Goal: Navigation & Orientation: Find specific page/section

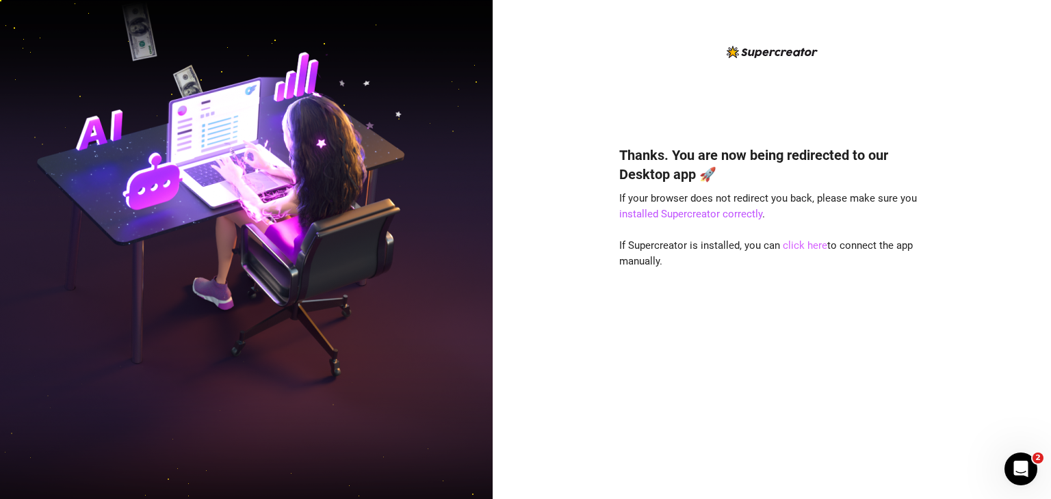
click at [801, 247] on link "click here" at bounding box center [805, 245] width 44 height 12
click at [796, 250] on link "click here" at bounding box center [805, 245] width 44 height 12
click at [794, 242] on link "click here" at bounding box center [805, 245] width 44 height 12
click at [807, 249] on link "click here" at bounding box center [805, 245] width 44 height 12
click at [811, 245] on link "click here" at bounding box center [805, 245] width 44 height 12
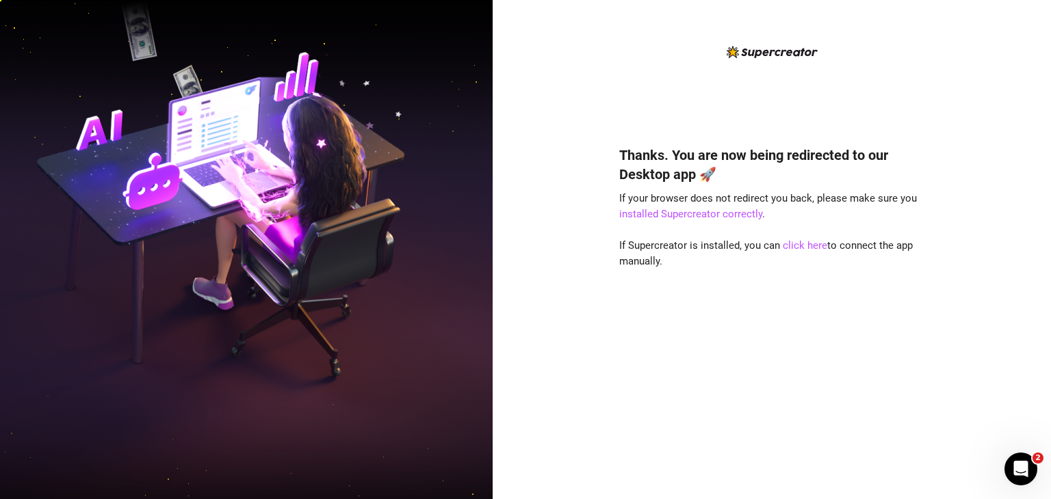
click at [794, 244] on link "click here" at bounding box center [805, 245] width 44 height 12
click at [807, 248] on link "click here" at bounding box center [805, 245] width 44 height 12
click at [821, 246] on link "click here" at bounding box center [805, 245] width 44 height 12
click at [814, 247] on link "click here" at bounding box center [805, 245] width 44 height 12
click at [821, 248] on link "click here" at bounding box center [805, 245] width 44 height 12
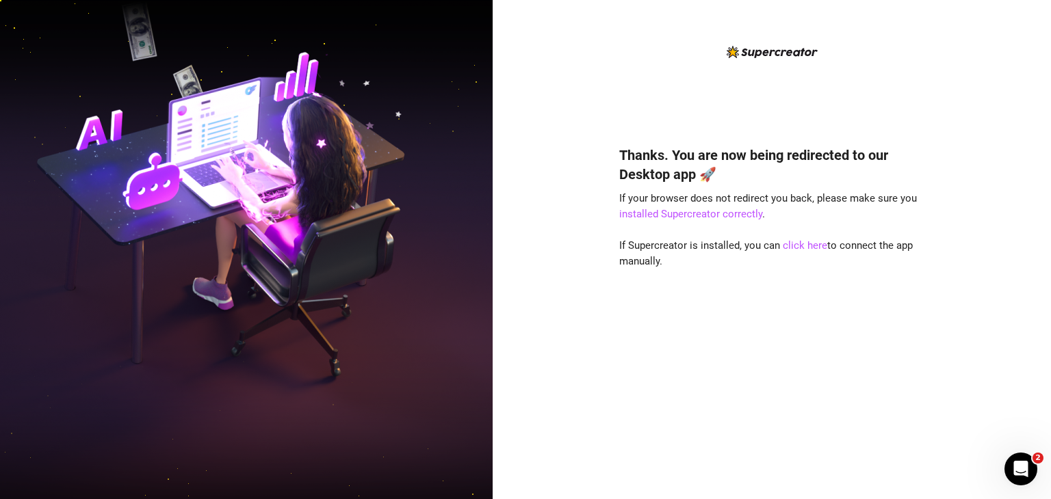
click at [818, 250] on link "click here" at bounding box center [805, 245] width 44 height 12
